Goal: Task Accomplishment & Management: Use online tool/utility

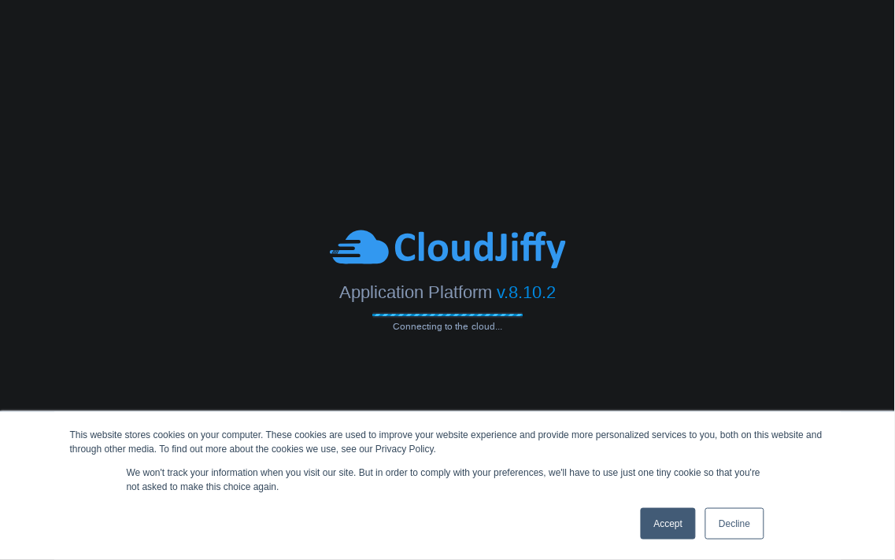
click at [669, 536] on link "Accept" at bounding box center [668, 523] width 56 height 31
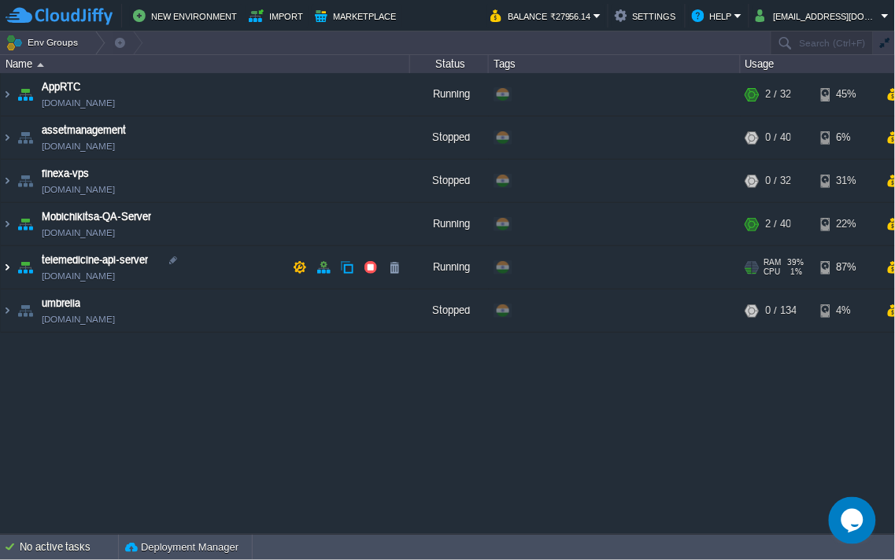
click at [6, 267] on img at bounding box center [7, 267] width 13 height 42
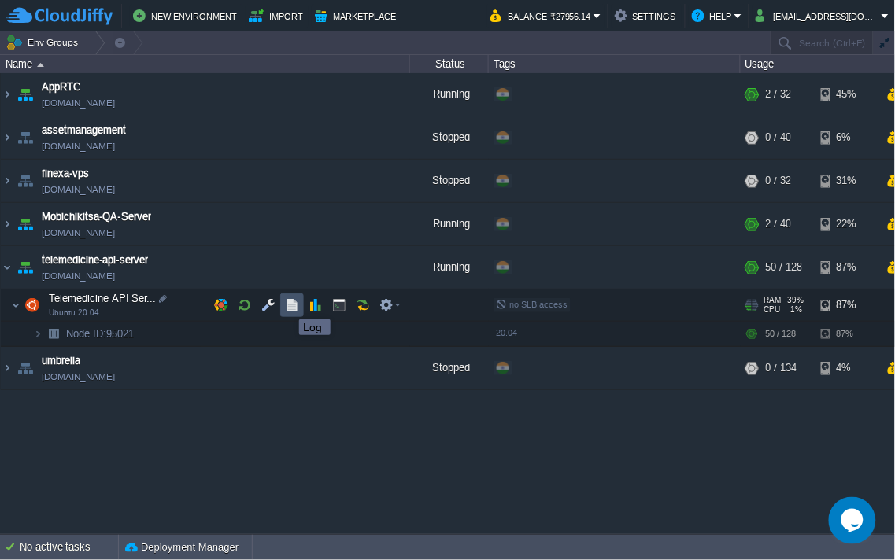
click at [291, 305] on button "button" at bounding box center [292, 305] width 14 height 14
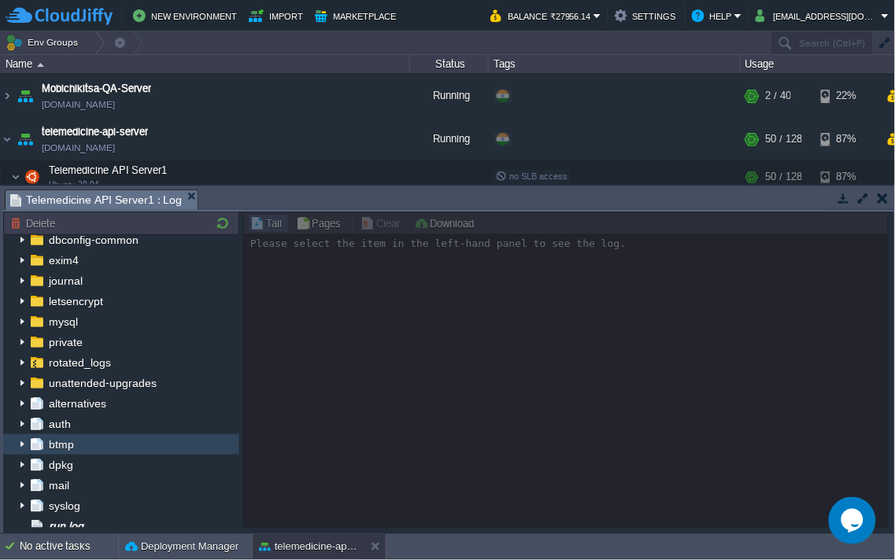
scroll to position [175, 0]
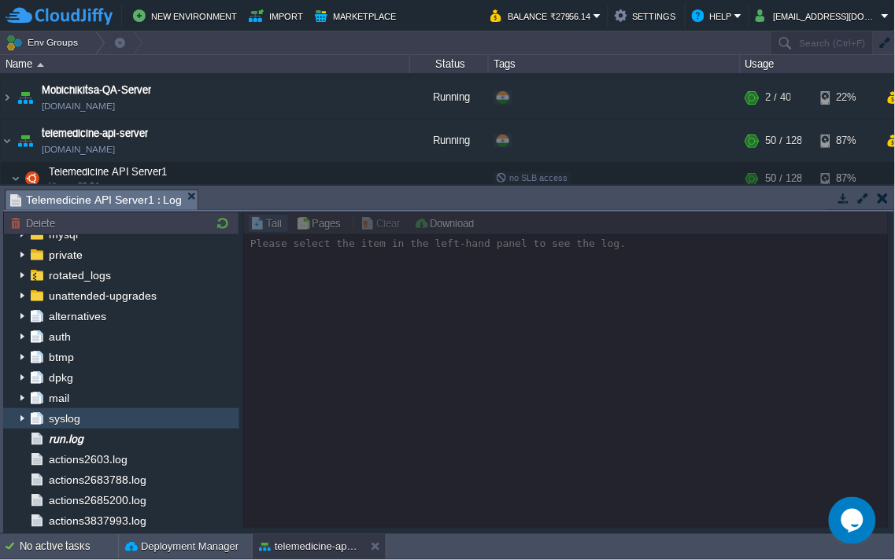
click at [60, 414] on span "syslog" at bounding box center [64, 418] width 37 height 14
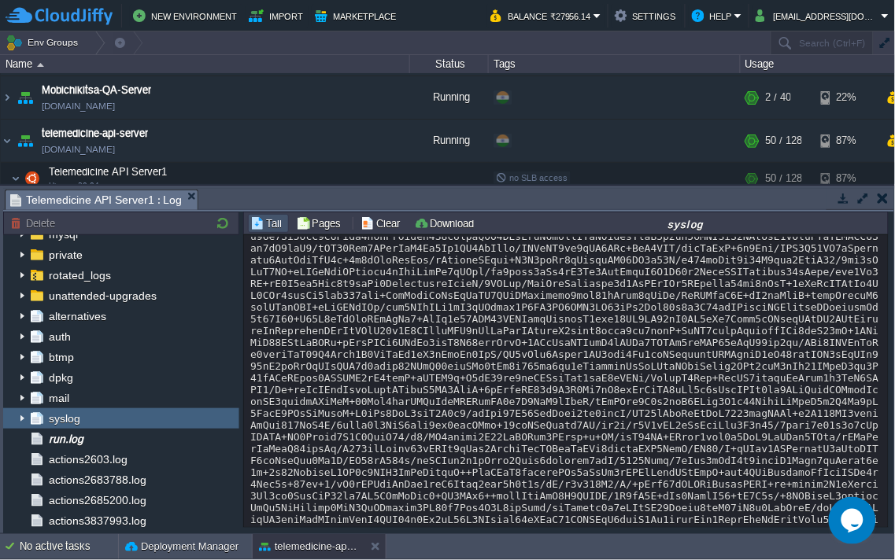
scroll to position [31704, 0]
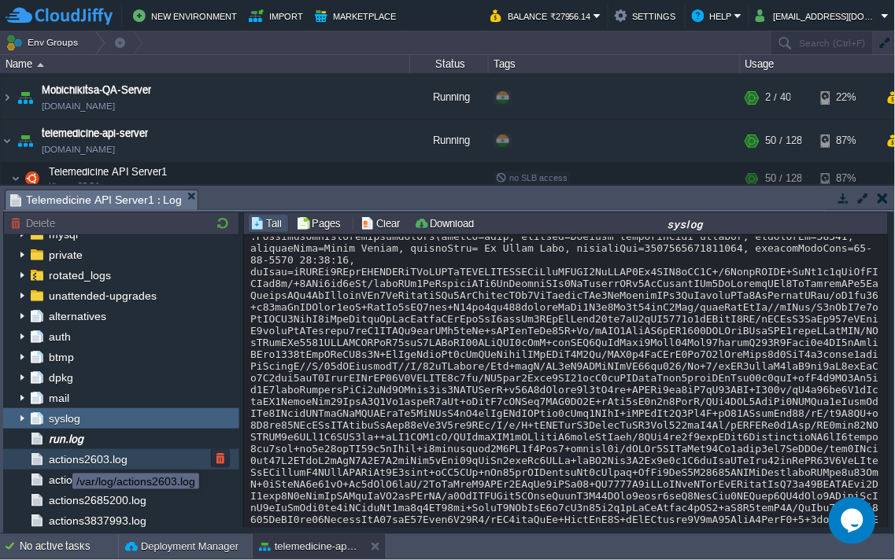
click at [65, 457] on span "actions2603.log" at bounding box center [88, 459] width 84 height 14
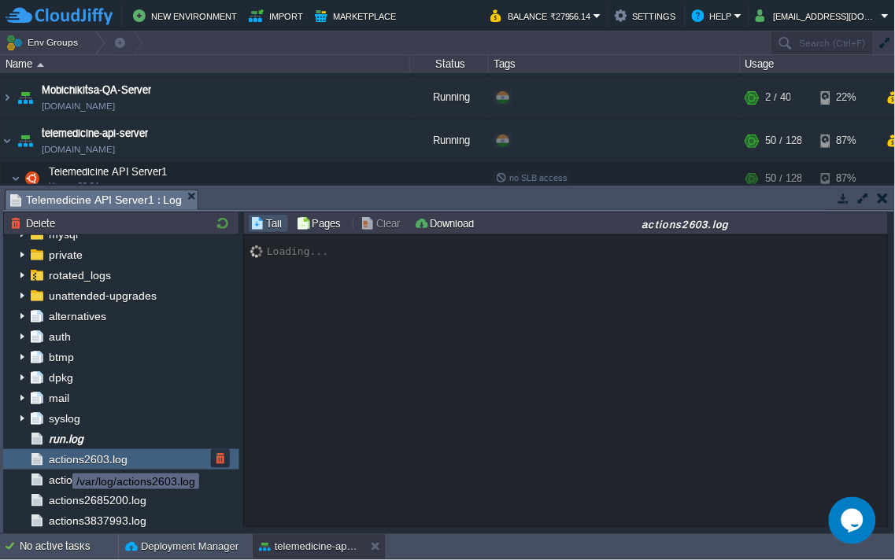
scroll to position [0, 0]
click at [90, 482] on span "actions2683788.log" at bounding box center [97, 480] width 103 height 14
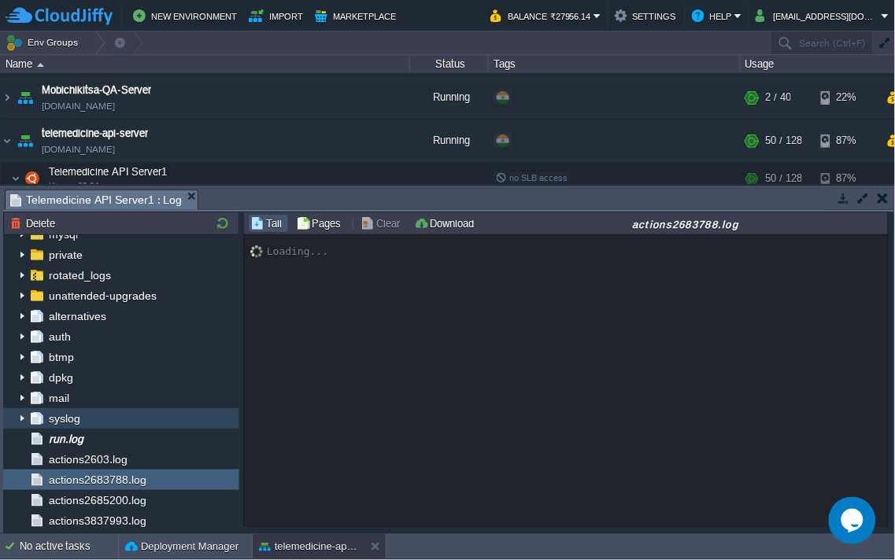
click at [20, 420] on img at bounding box center [22, 418] width 13 height 20
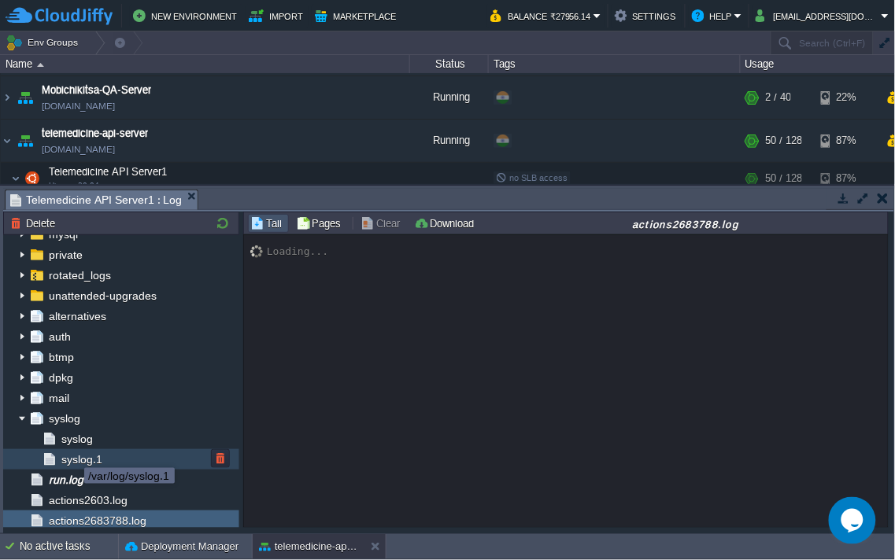
click at [74, 455] on span "syslog.1" at bounding box center [81, 459] width 46 height 14
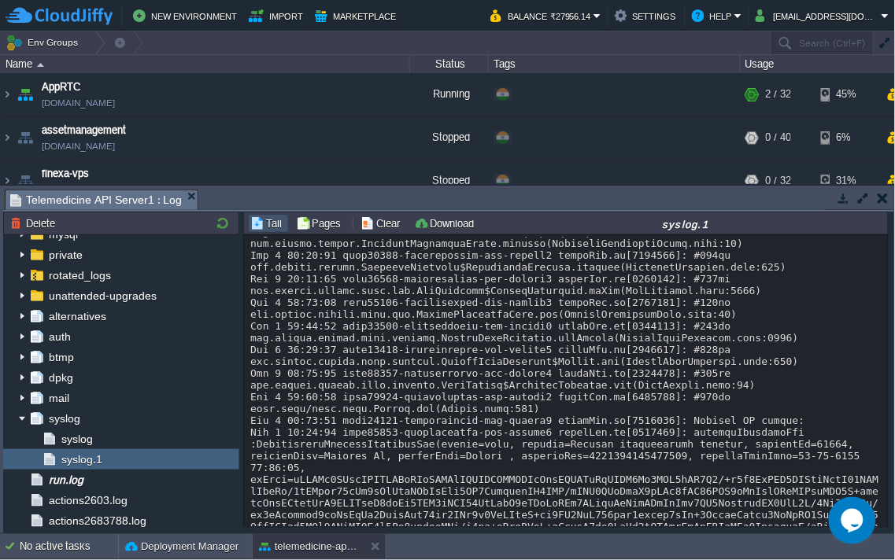
scroll to position [33154, 0]
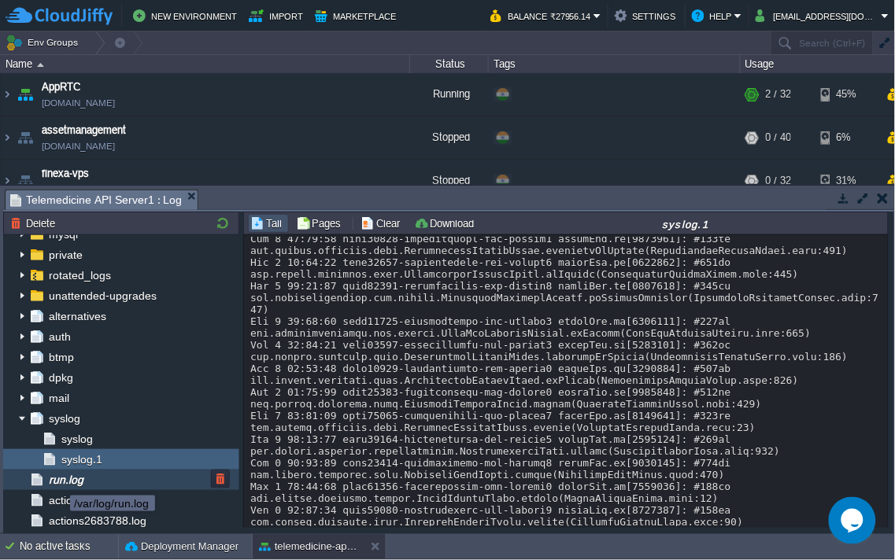
click at [61, 481] on span "run.log" at bounding box center [66, 480] width 40 height 14
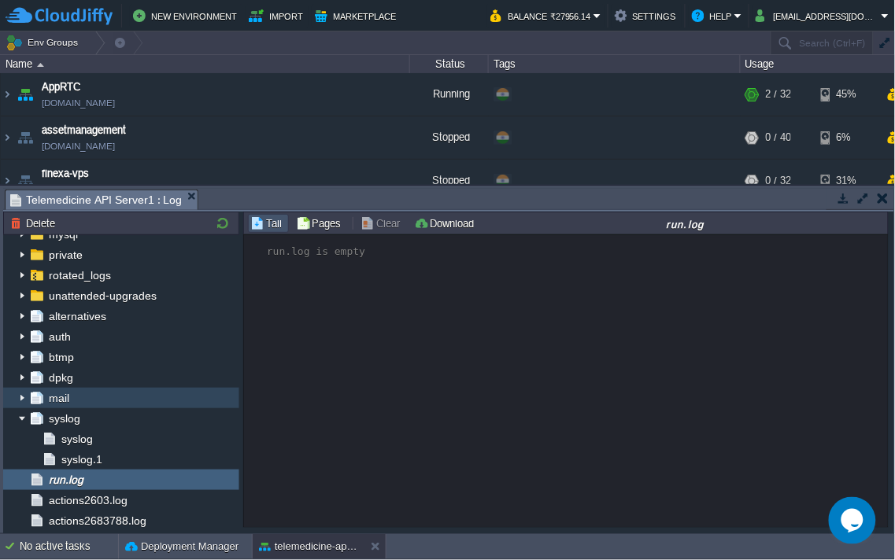
scroll to position [0, 0]
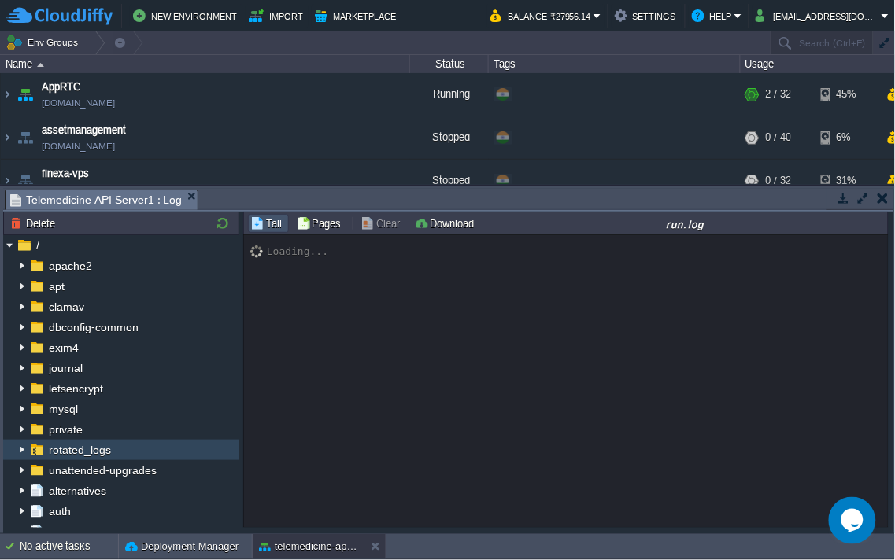
click at [20, 452] on img at bounding box center [22, 450] width 13 height 20
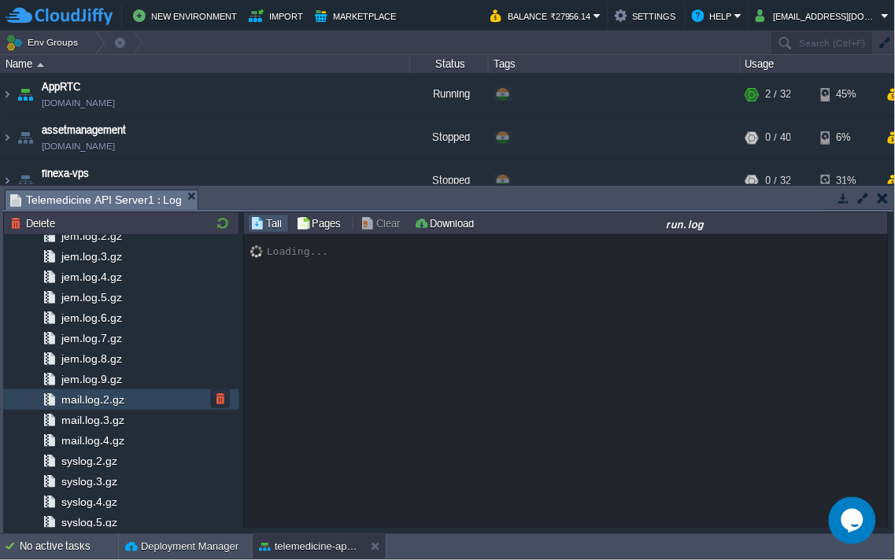
scroll to position [1223, 0]
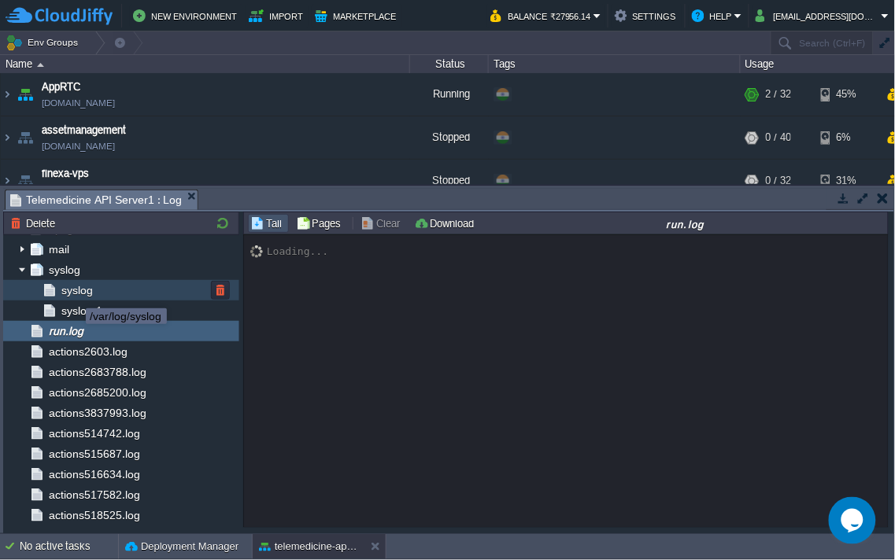
click at [74, 293] on span "syslog" at bounding box center [76, 290] width 37 height 14
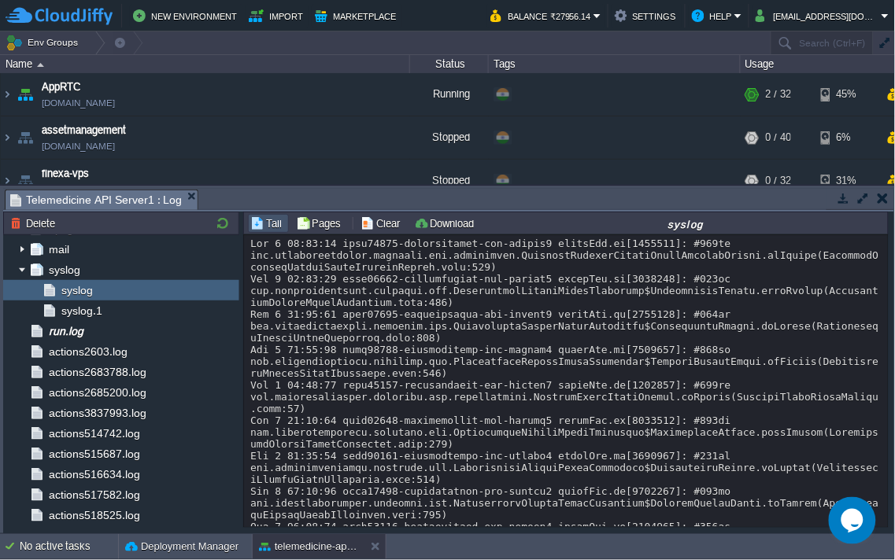
scroll to position [33802, 0]
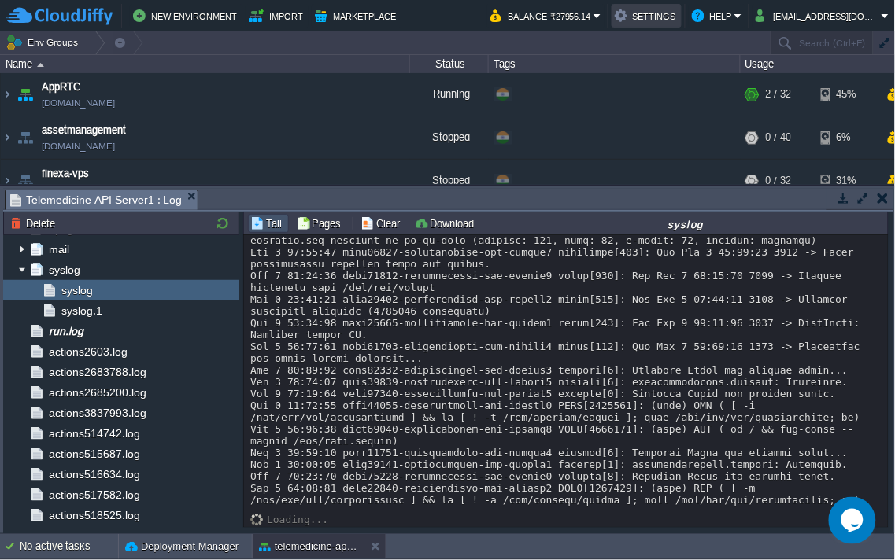
click at [653, 17] on button "Settings" at bounding box center [646, 15] width 64 height 19
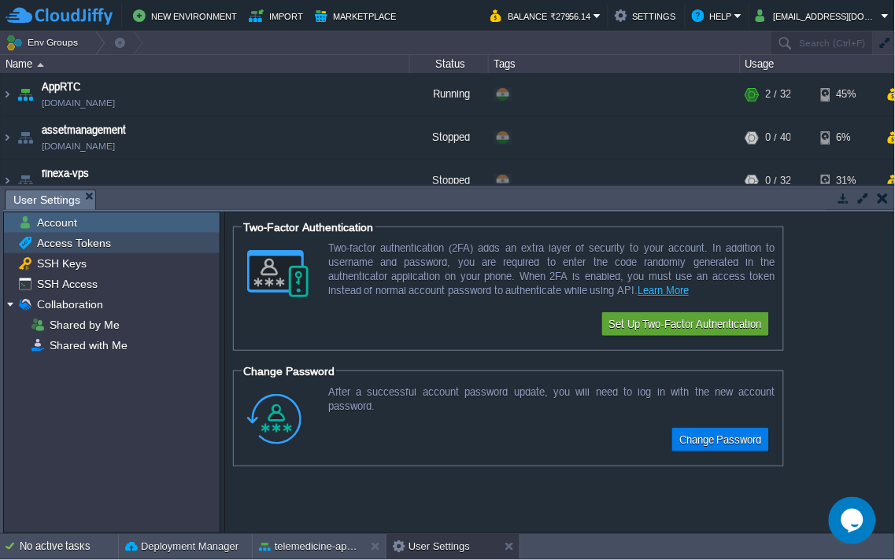
click at [93, 242] on span "Access Tokens" at bounding box center [73, 243] width 79 height 14
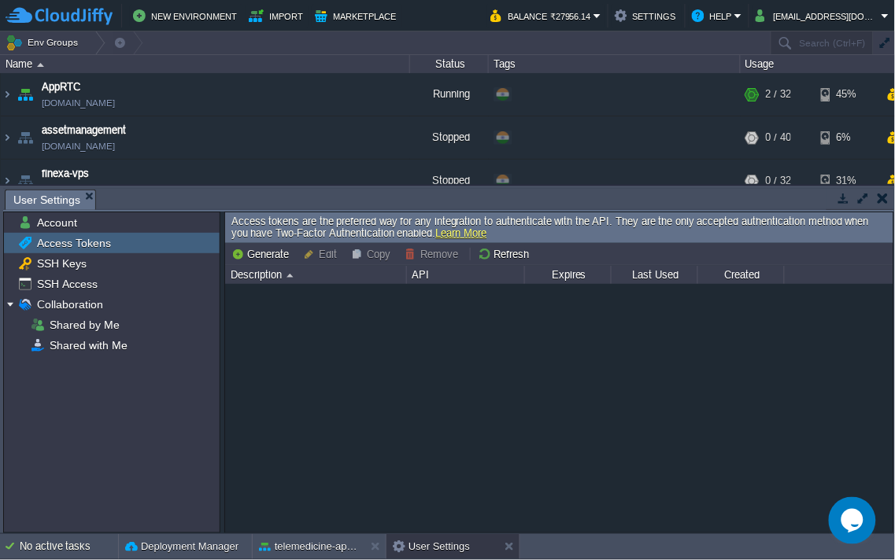
click at [882, 198] on button "button" at bounding box center [882, 198] width 11 height 14
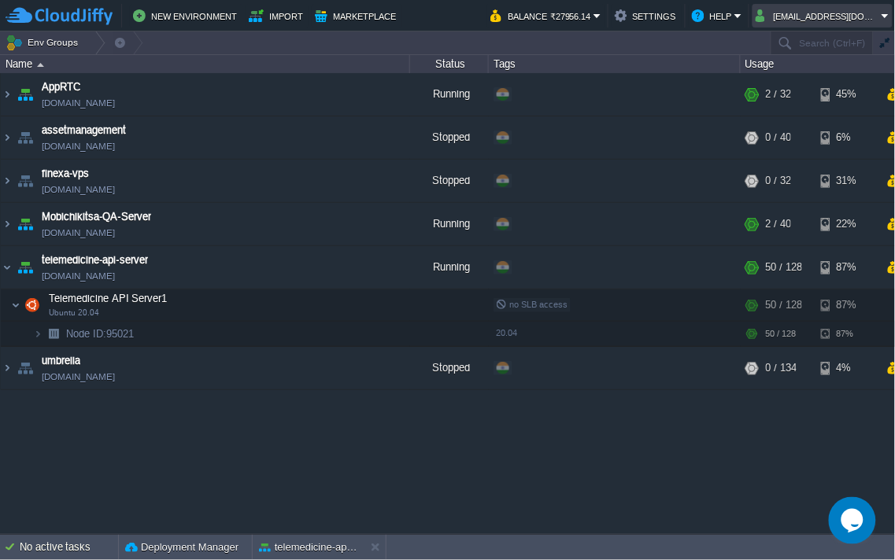
click at [885, 17] on em "[EMAIL_ADDRESS][DOMAIN_NAME]" at bounding box center [822, 15] width 134 height 19
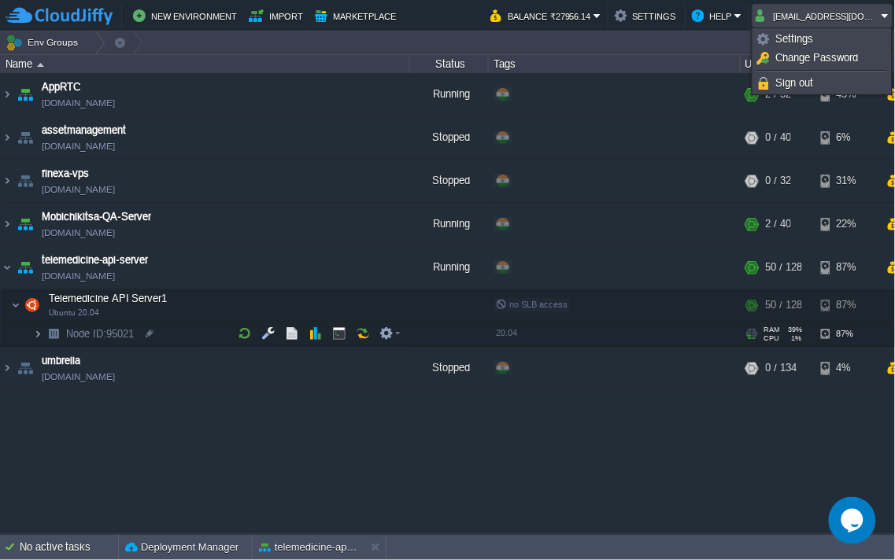
click at [37, 334] on img at bounding box center [37, 334] width 9 height 24
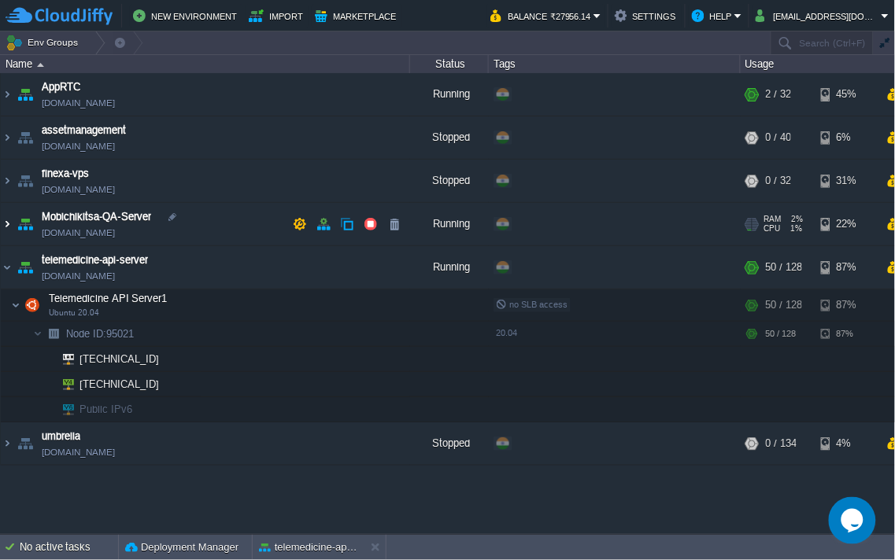
click at [3, 223] on img at bounding box center [7, 224] width 13 height 42
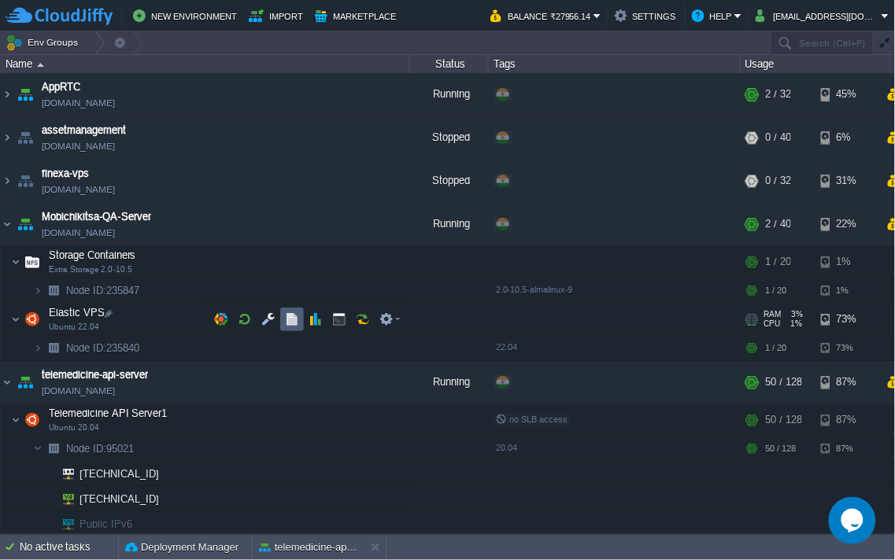
click at [293, 320] on button "button" at bounding box center [292, 319] width 14 height 14
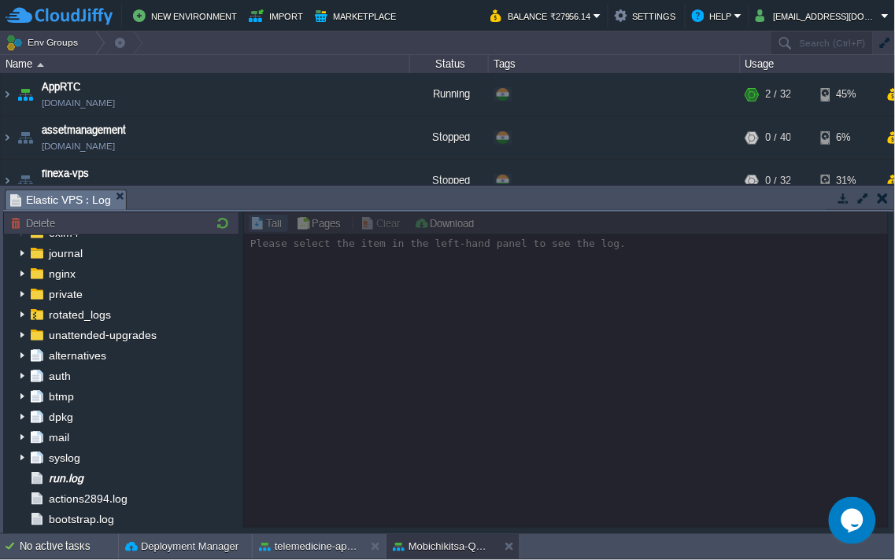
scroll to position [80, 0]
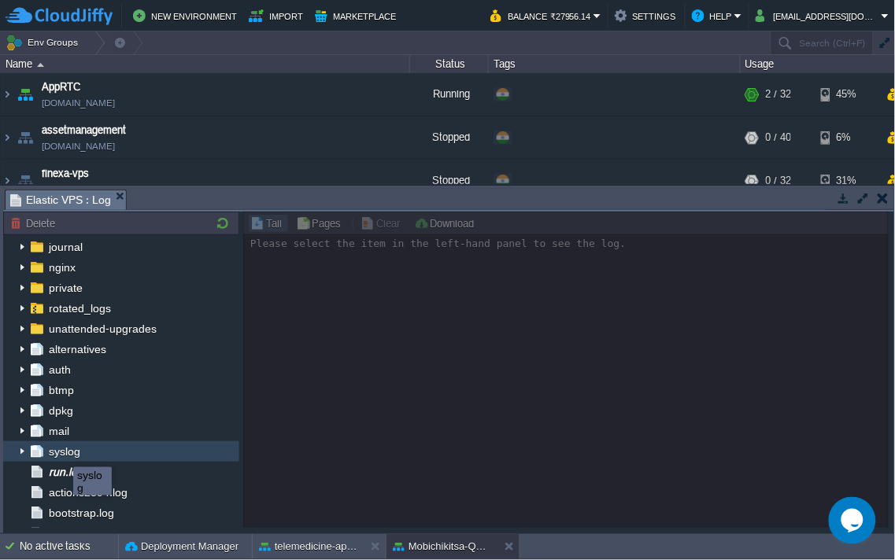
click at [61, 452] on span "syslog" at bounding box center [64, 452] width 37 height 14
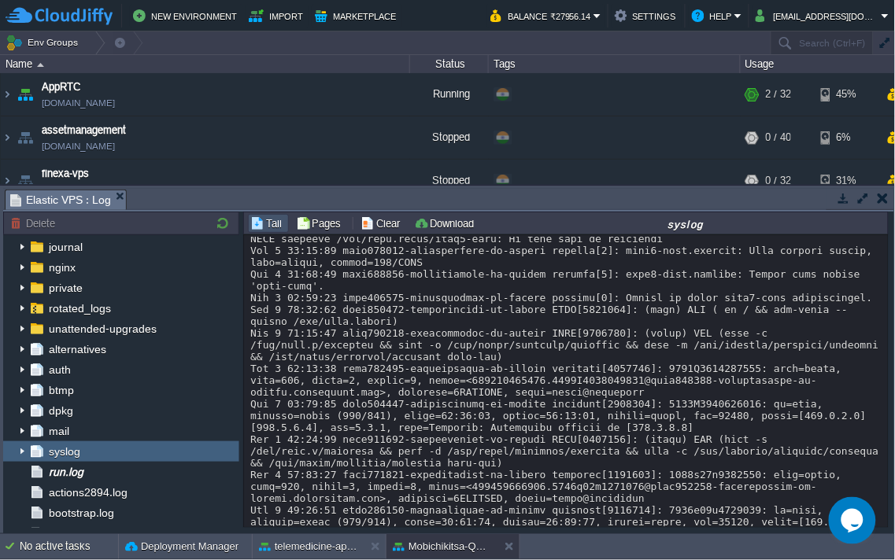
scroll to position [20119, 0]
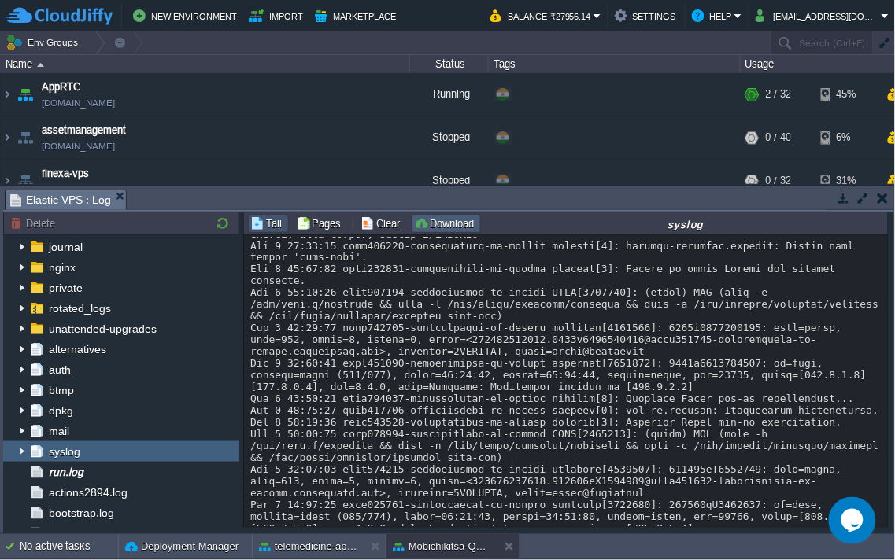
click at [433, 223] on button "Download" at bounding box center [446, 223] width 65 height 14
click at [883, 198] on button "button" at bounding box center [882, 198] width 11 height 14
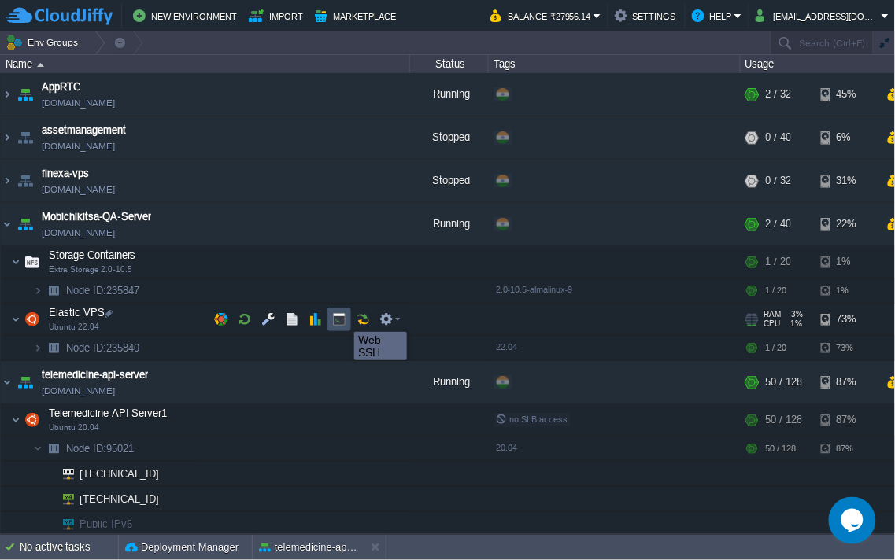
click at [342, 318] on button "button" at bounding box center [339, 319] width 14 height 14
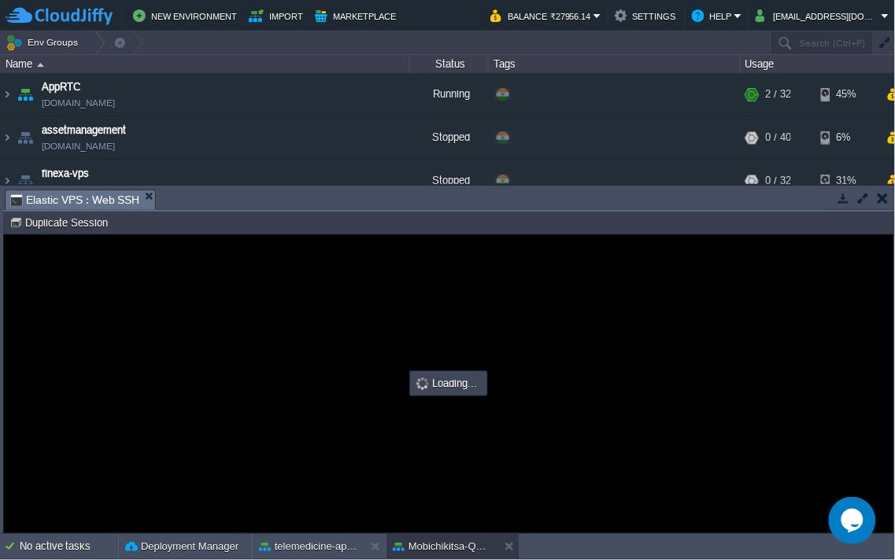
scroll to position [0, 0]
type input "#000000"
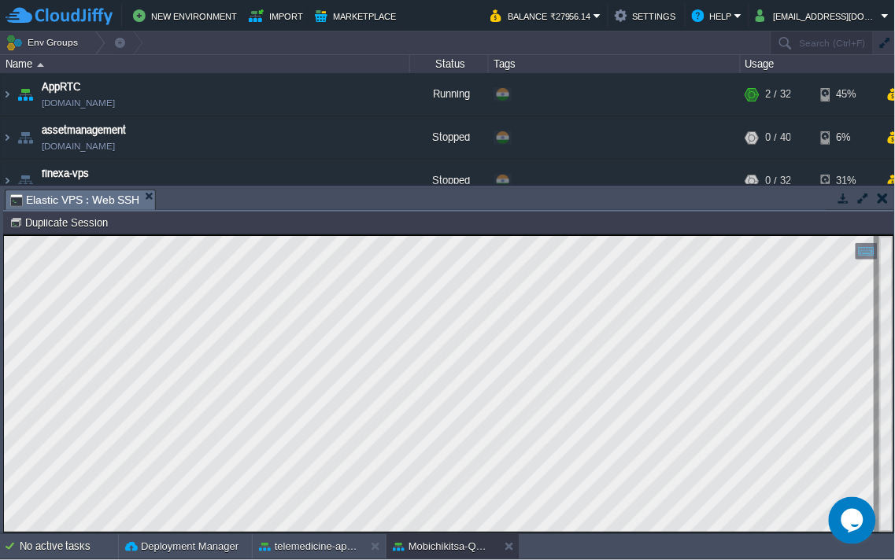
click at [881, 194] on button "button" at bounding box center [882, 198] width 11 height 14
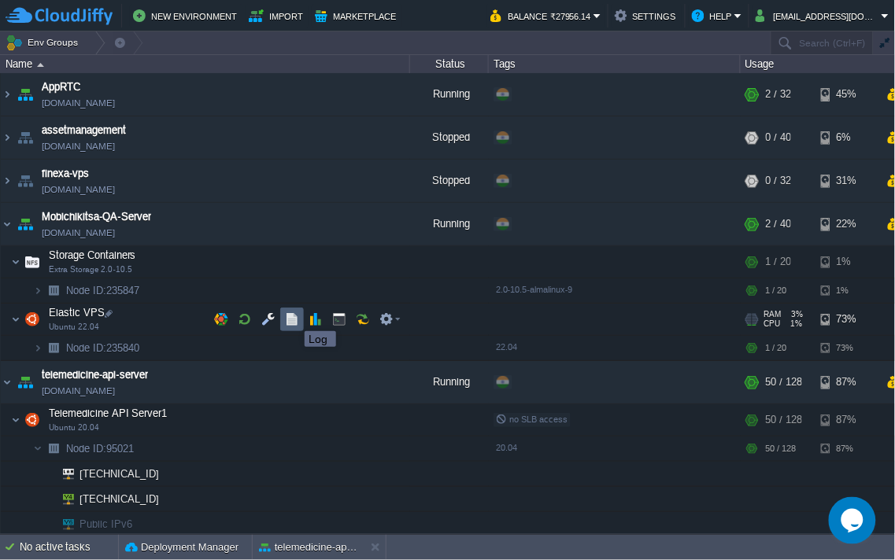
click at [294, 319] on button "button" at bounding box center [292, 319] width 14 height 14
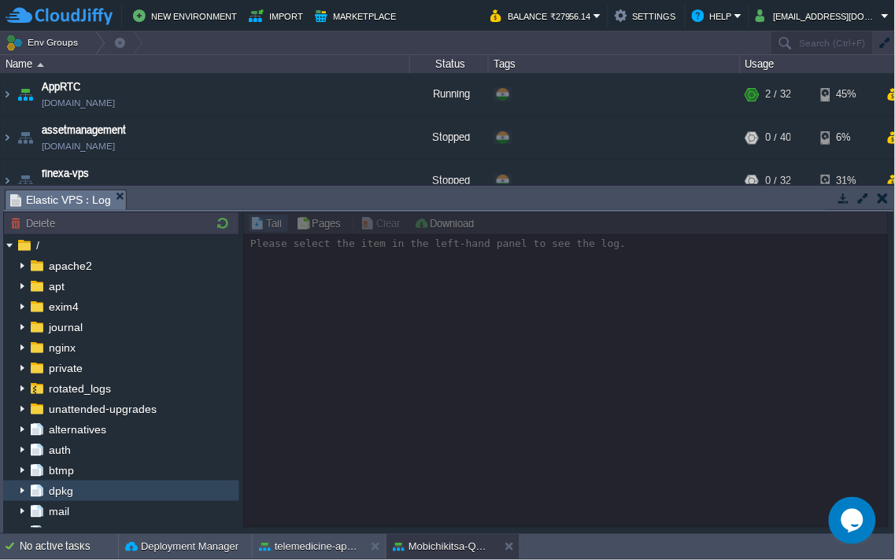
scroll to position [87, 0]
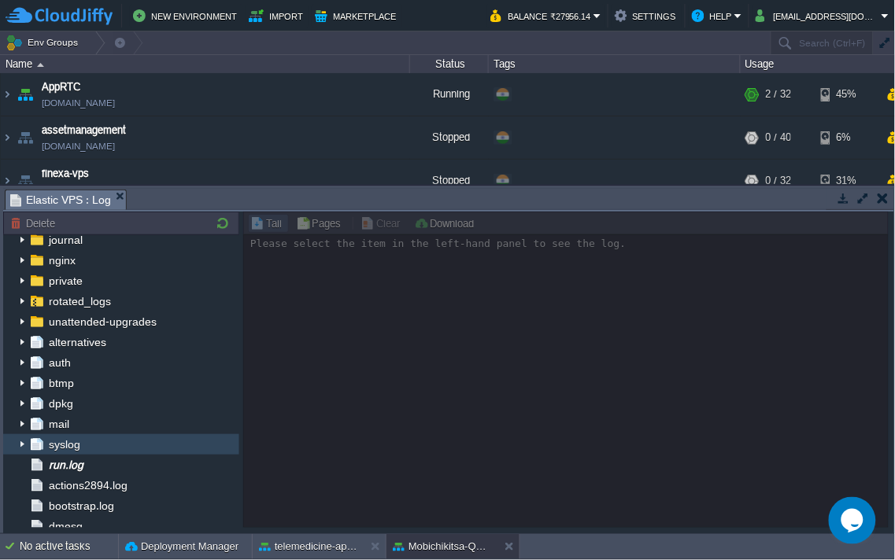
click at [71, 446] on span "syslog" at bounding box center [64, 444] width 37 height 14
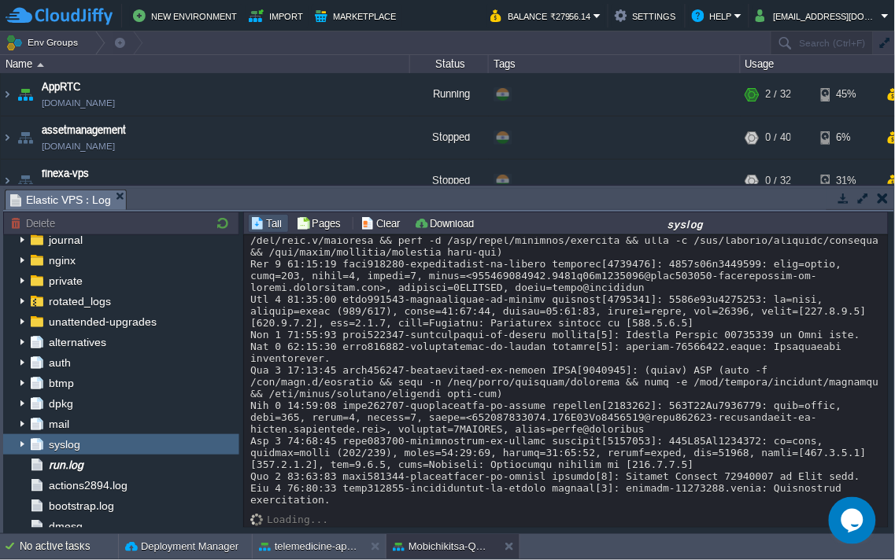
scroll to position [20977, 0]
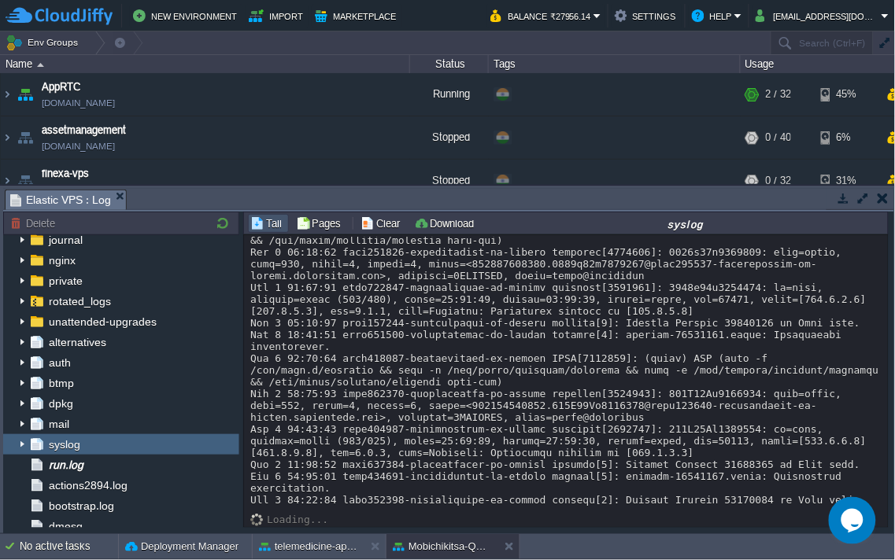
drag, startPoint x: 855, startPoint y: 511, endPoint x: 848, endPoint y: 559, distance: 49.3
click html "Opens Chat This icon Opens the chat window."
drag, startPoint x: 846, startPoint y: 500, endPoint x: 847, endPoint y: 537, distance: 37.0
click at [847, 537] on button "Opens Chat This icon Opens the chat window." at bounding box center [851, 519] width 47 height 47
click at [855, 518] on icon "Chat widget" at bounding box center [851, 520] width 19 height 11
